Goal: Information Seeking & Learning: Learn about a topic

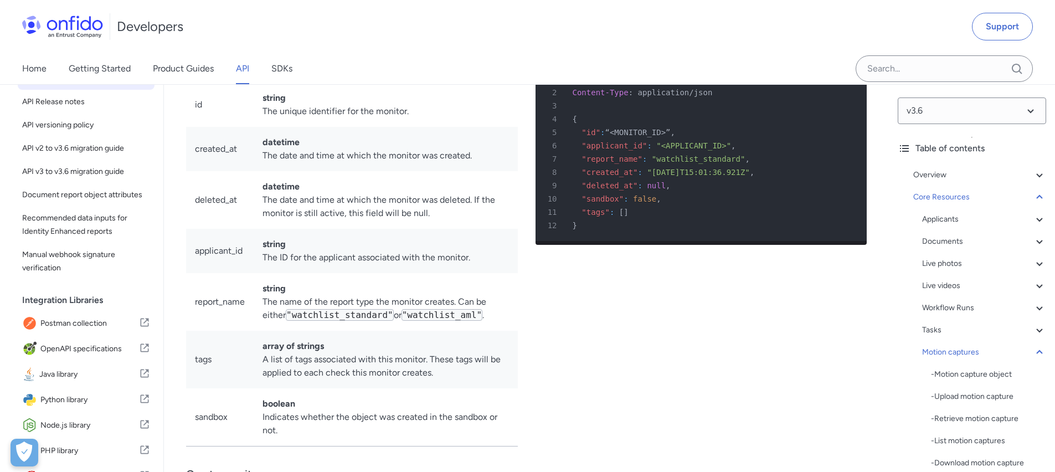
scroll to position [31969, 0]
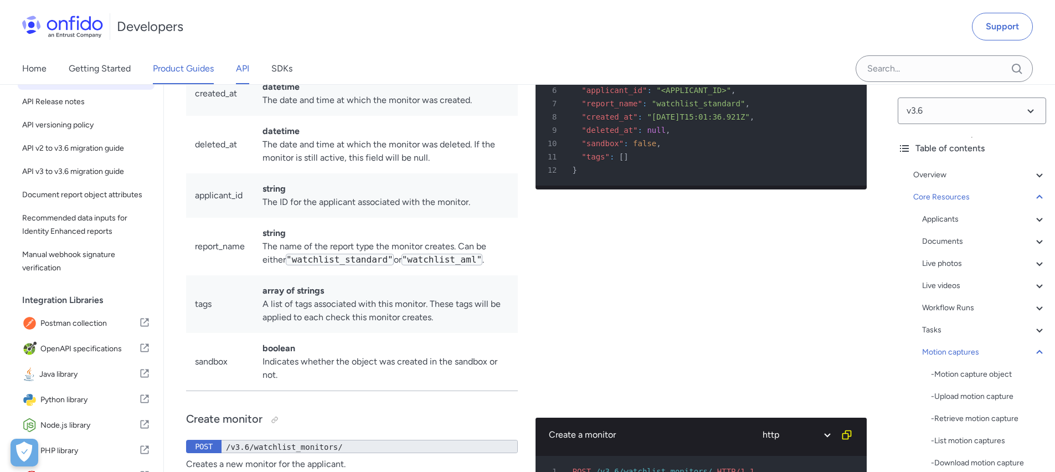
click at [211, 66] on link "Product Guides" at bounding box center [183, 68] width 61 height 31
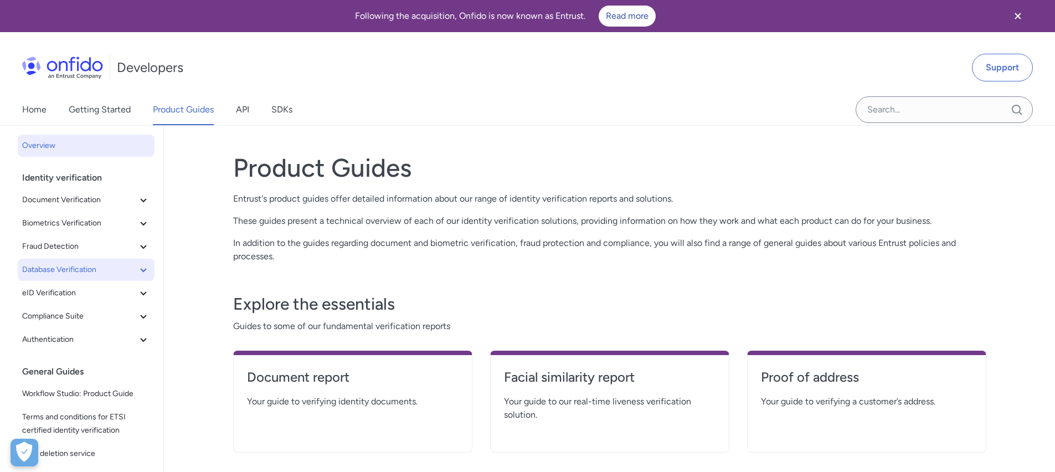
click at [137, 273] on icon at bounding box center [143, 269] width 13 height 13
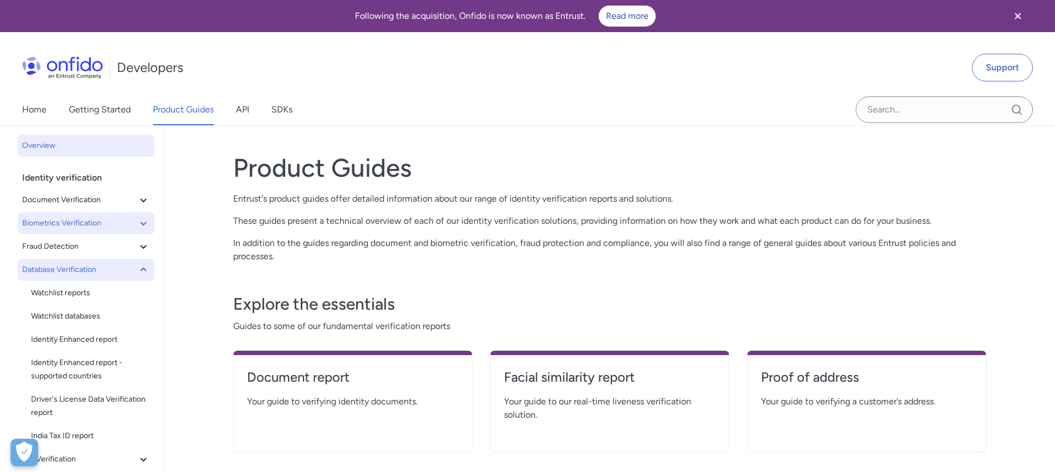
click at [137, 220] on icon at bounding box center [143, 223] width 13 height 13
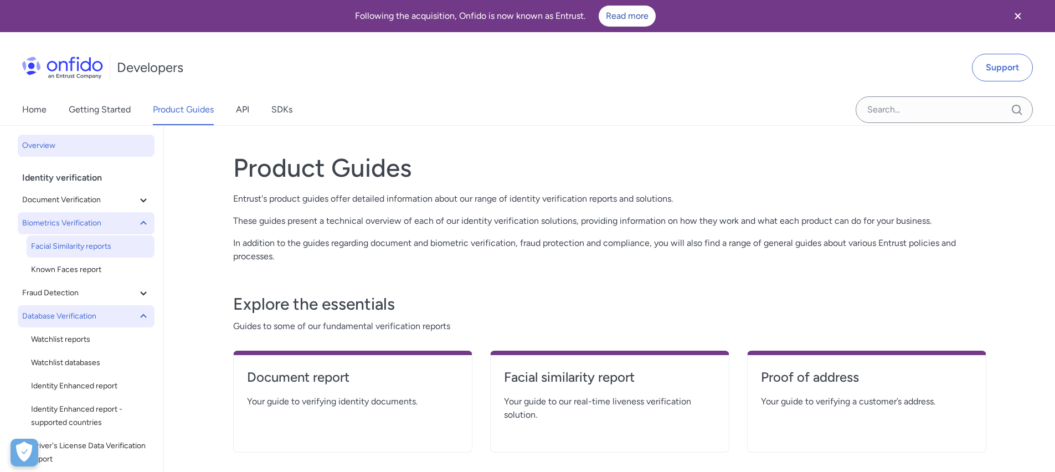
click at [107, 245] on span "Facial Similarity reports" at bounding box center [90, 246] width 119 height 13
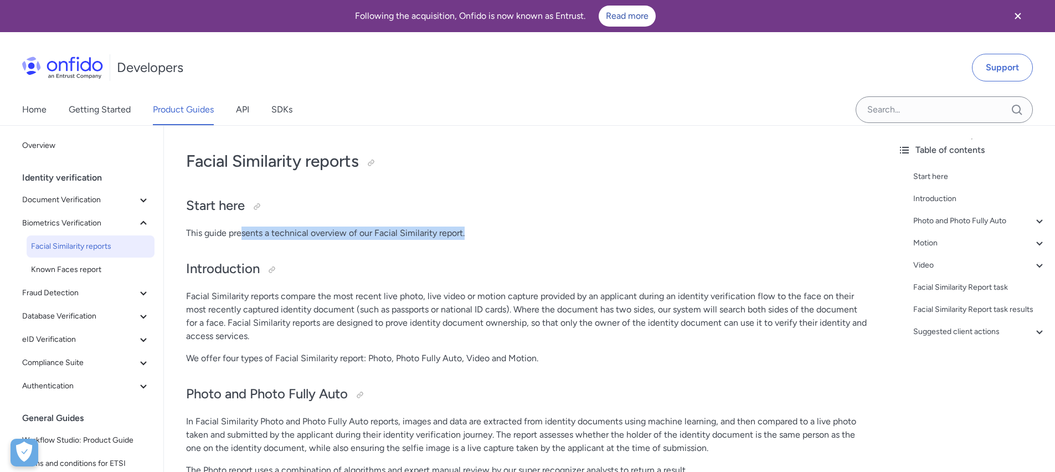
drag, startPoint x: 242, startPoint y: 232, endPoint x: 450, endPoint y: 249, distance: 208.5
click at [457, 268] on h2 "Introduction" at bounding box center [526, 269] width 681 height 19
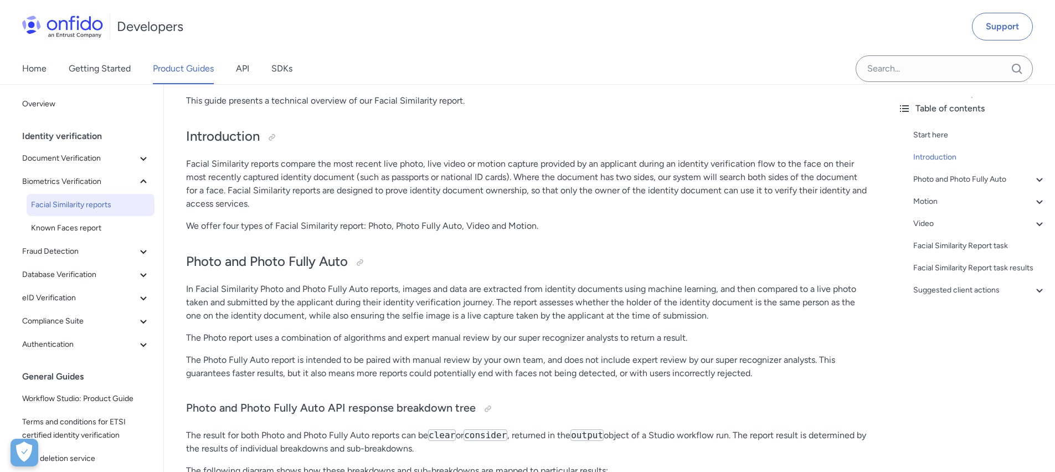
scroll to position [171, 0]
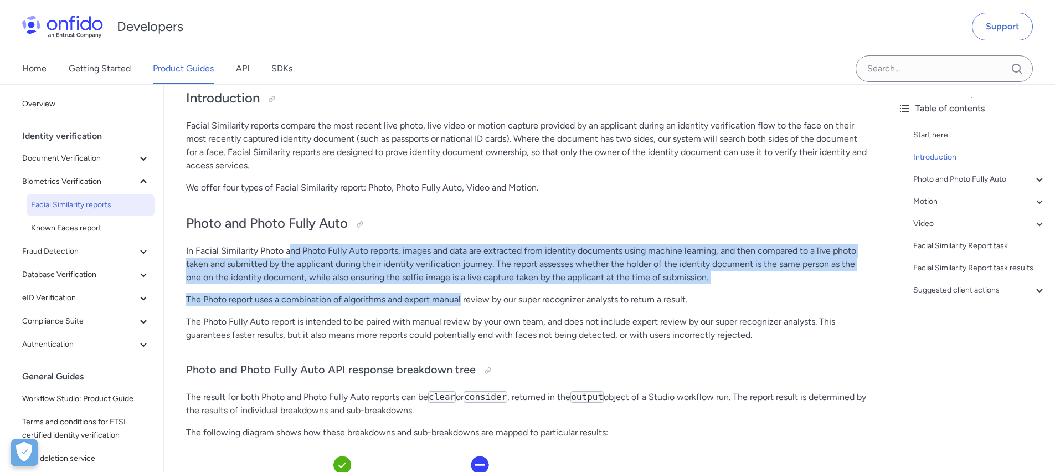
drag, startPoint x: 288, startPoint y: 251, endPoint x: 461, endPoint y: 295, distance: 178.8
click at [461, 295] on p "The Photo report uses a combination of algorithms and expert manual review by o…" at bounding box center [526, 299] width 681 height 13
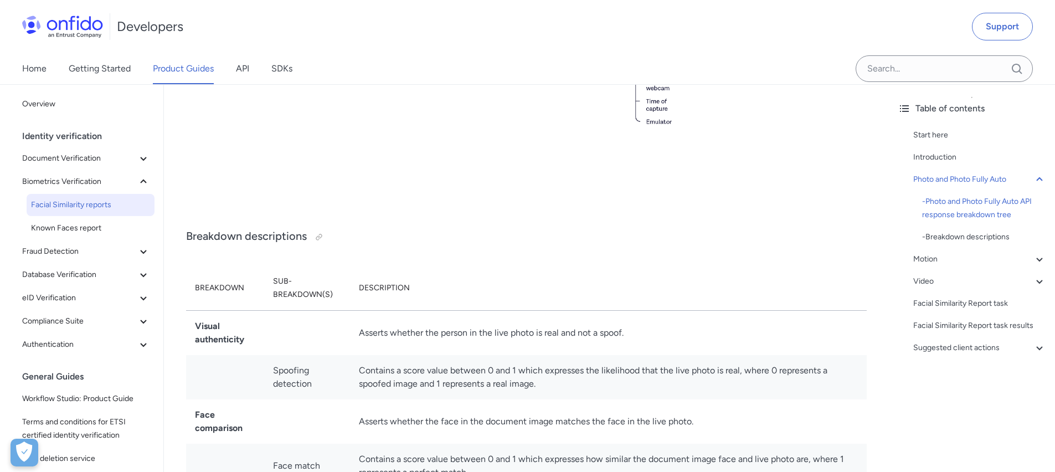
scroll to position [931, 0]
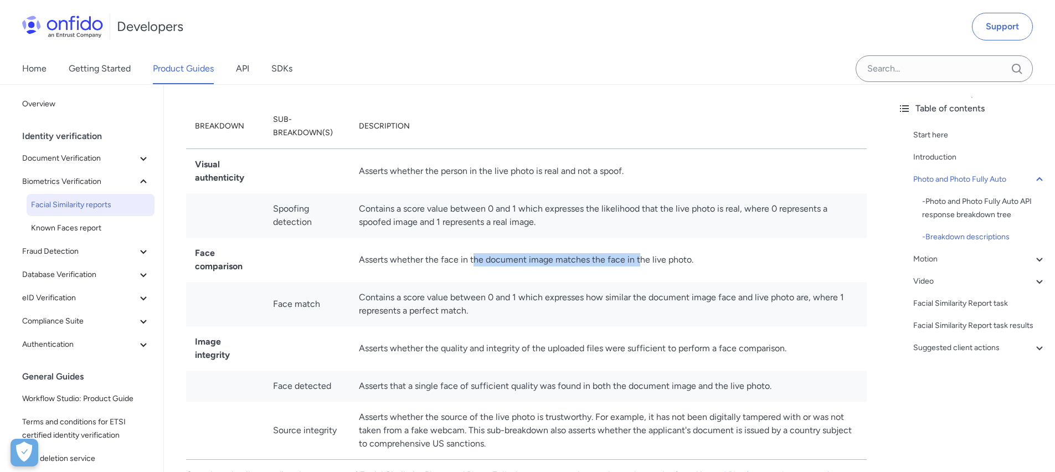
drag, startPoint x: 474, startPoint y: 260, endPoint x: 644, endPoint y: 268, distance: 170.3
click at [641, 266] on td "Asserts whether the face in the document image matches the face in the live pho…" at bounding box center [608, 260] width 517 height 44
click at [644, 268] on td "Asserts whether the face in the document image matches the face in the live pho…" at bounding box center [608, 260] width 517 height 44
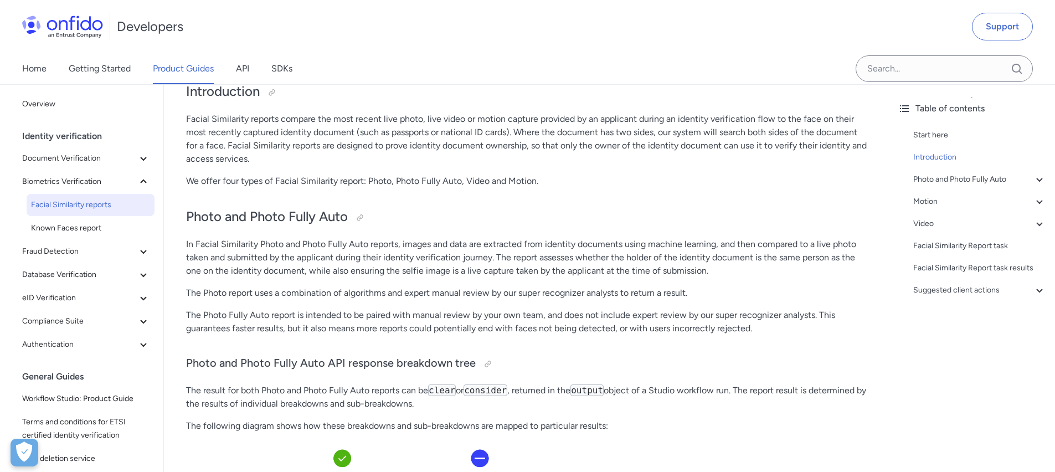
scroll to position [0, 0]
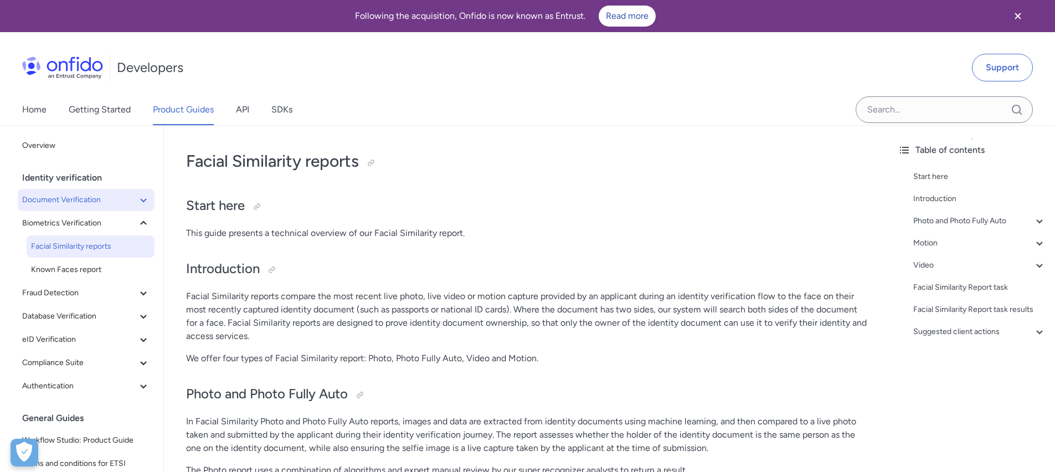
click at [140, 199] on icon at bounding box center [143, 199] width 13 height 13
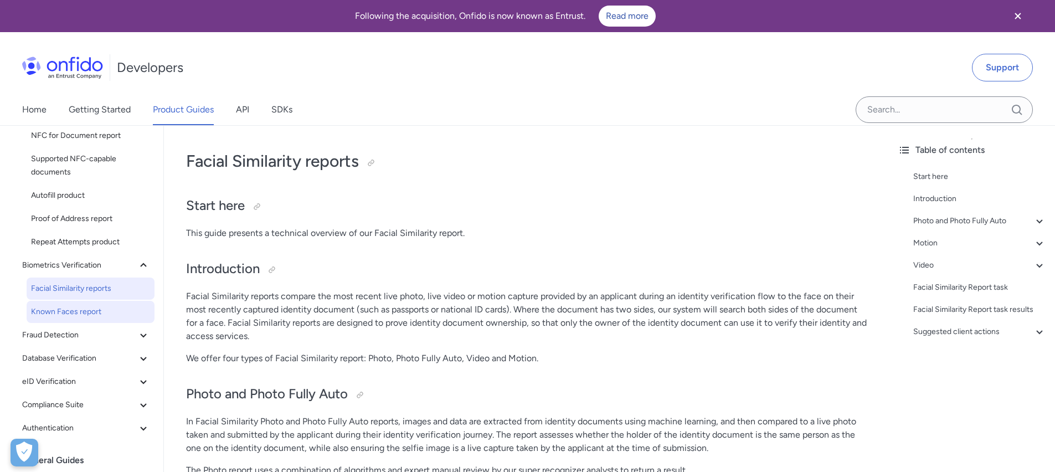
scroll to position [143, 0]
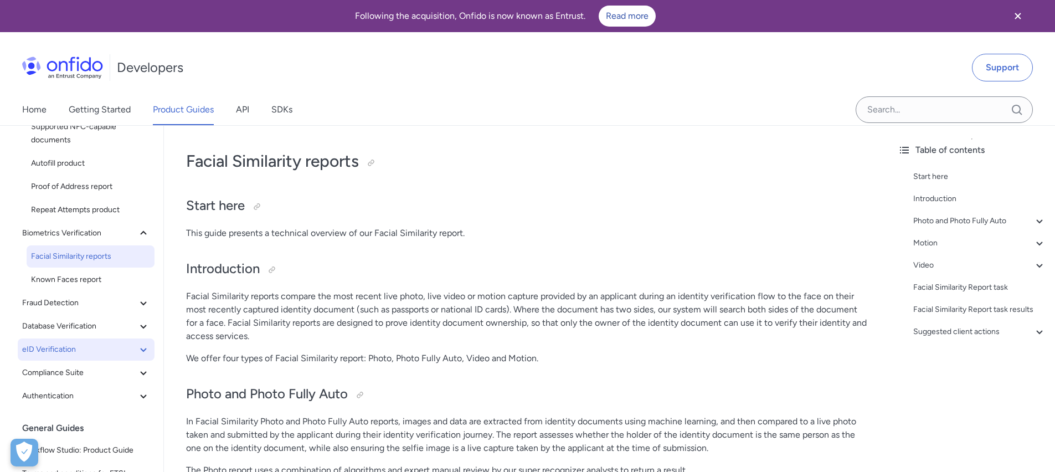
click at [140, 348] on icon at bounding box center [143, 350] width 6 height 4
click at [122, 328] on span "Database Verification" at bounding box center [79, 326] width 115 height 13
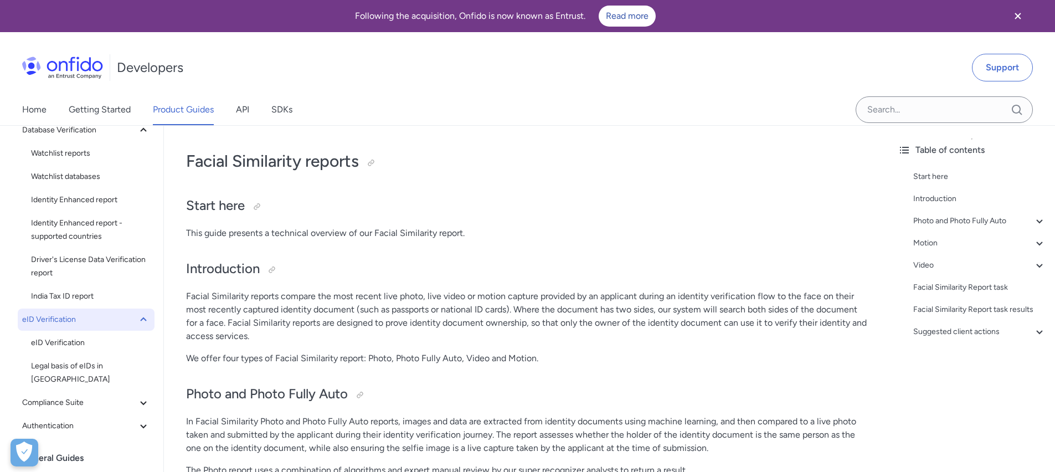
scroll to position [353, 0]
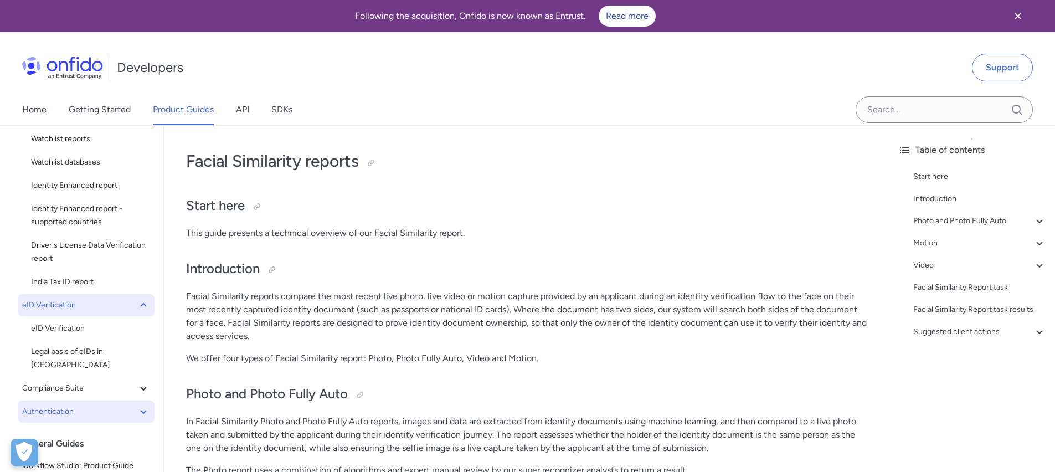
click at [127, 405] on span "Authentication" at bounding box center [79, 411] width 115 height 13
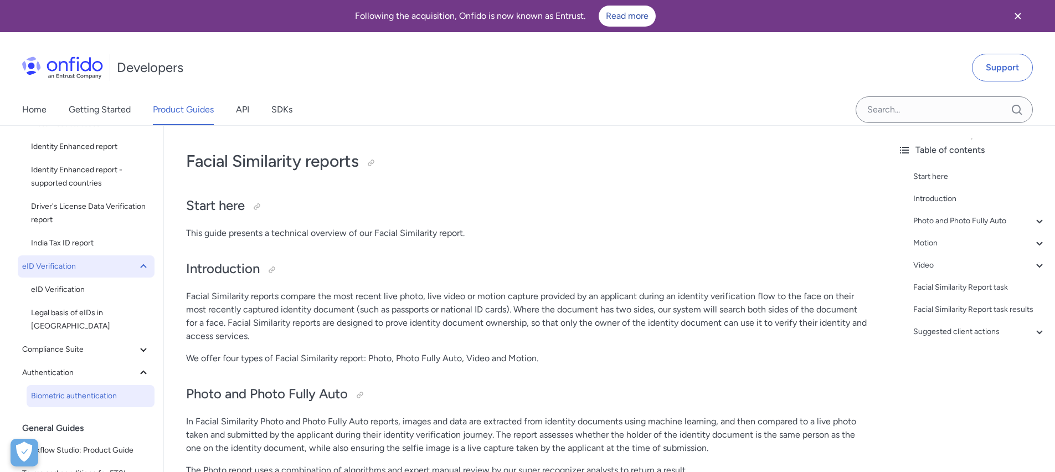
click at [107, 389] on span "Biometric authentication" at bounding box center [90, 395] width 119 height 13
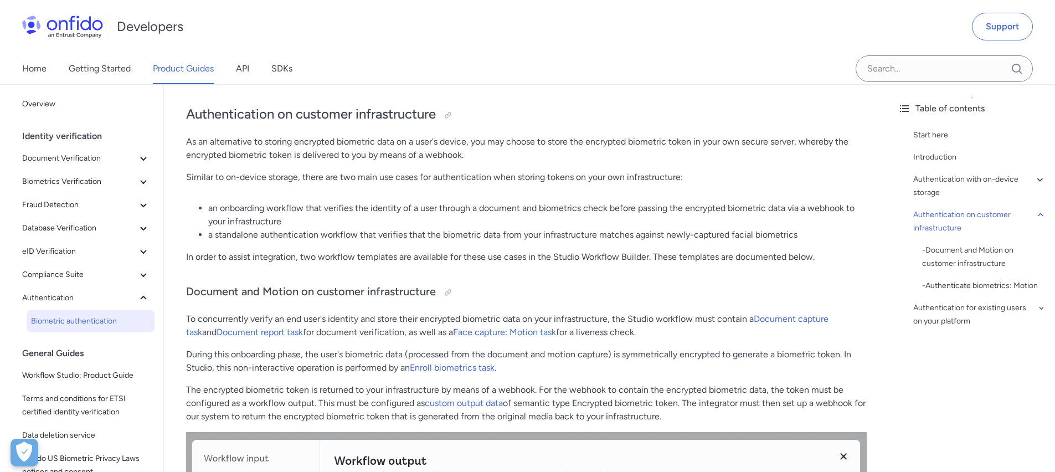
scroll to position [2204, 0]
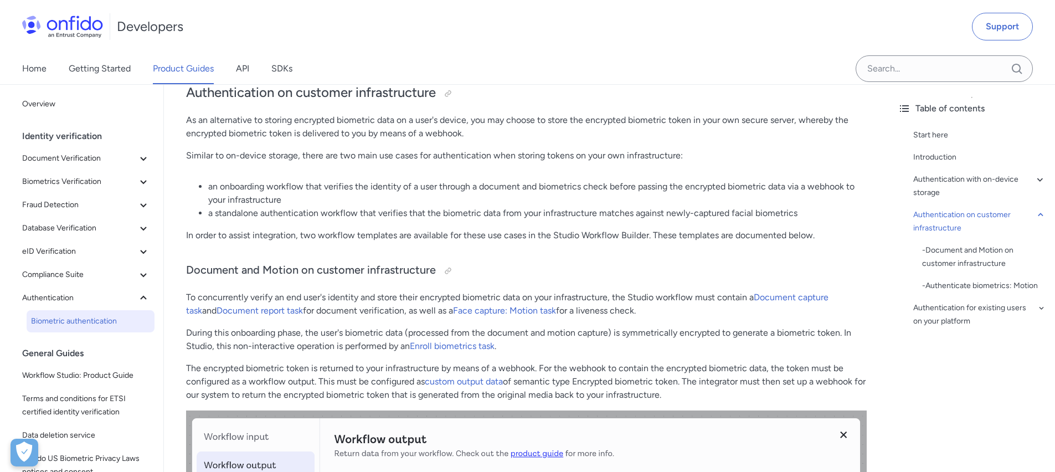
drag, startPoint x: 294, startPoint y: 297, endPoint x: 619, endPoint y: 299, distance: 325.8
click at [538, 299] on p "To concurrently verify an end user's identity and store their encrypted biometr…" at bounding box center [526, 304] width 681 height 27
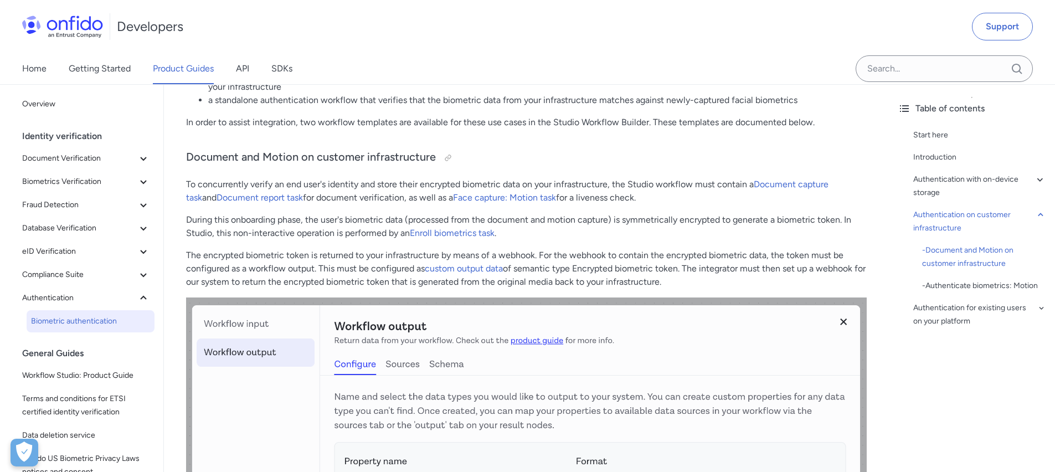
scroll to position [2494, 0]
